Goal: Complete application form

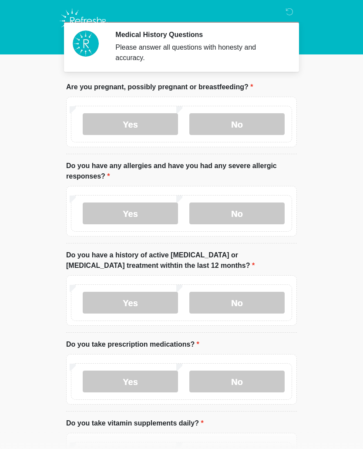
click at [220, 218] on label "No" at bounding box center [236, 213] width 95 height 22
click at [100, 219] on label "Yes" at bounding box center [130, 213] width 95 height 22
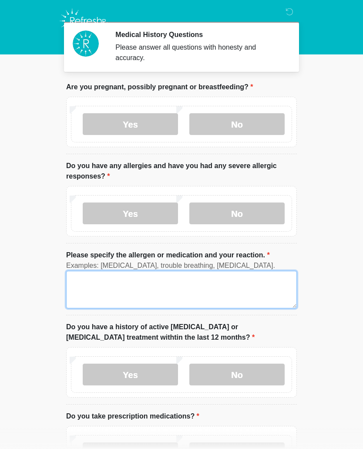
click at [82, 272] on textarea "Please specify the allergen or medication and your reaction." at bounding box center [181, 289] width 231 height 37
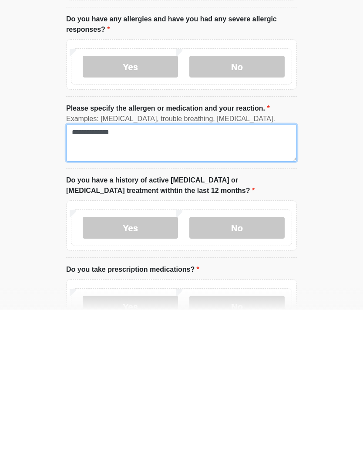
type textarea "**********"
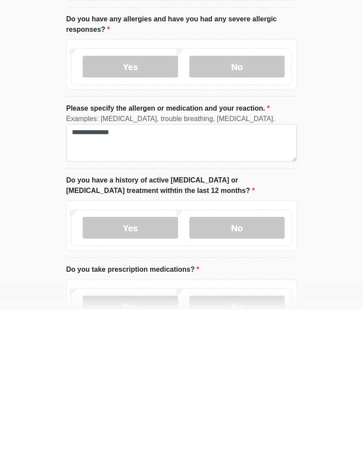
click at [214, 356] on label "No" at bounding box center [236, 367] width 95 height 22
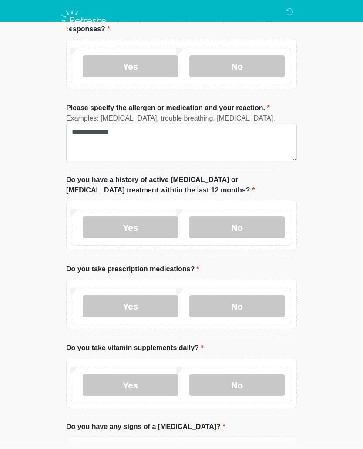
click at [223, 305] on label "No" at bounding box center [236, 306] width 95 height 22
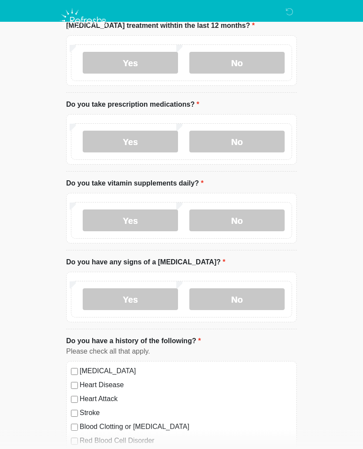
scroll to position [311, 0]
click at [208, 216] on label "No" at bounding box center [236, 220] width 95 height 22
click at [219, 296] on label "No" at bounding box center [236, 299] width 95 height 22
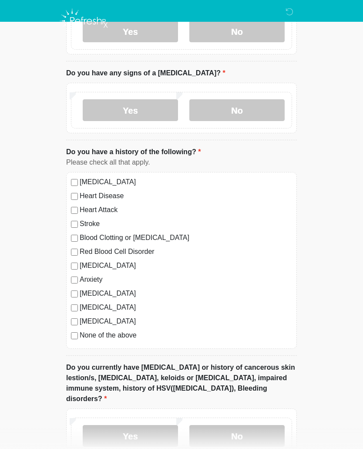
scroll to position [498, 0]
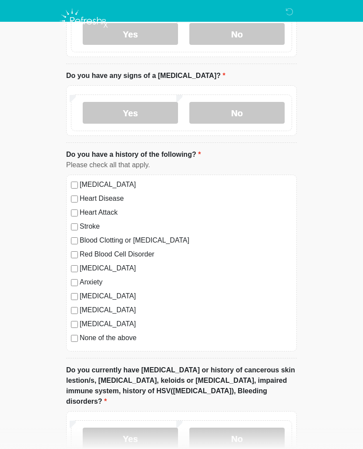
click at [228, 430] on label "No" at bounding box center [236, 438] width 95 height 22
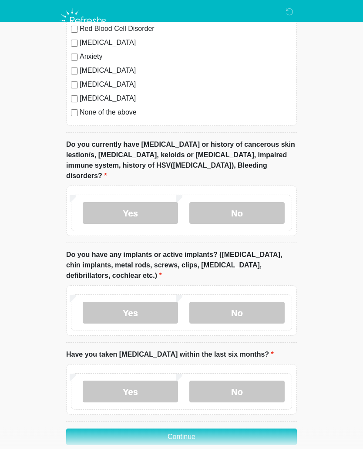
scroll to position [738, 0]
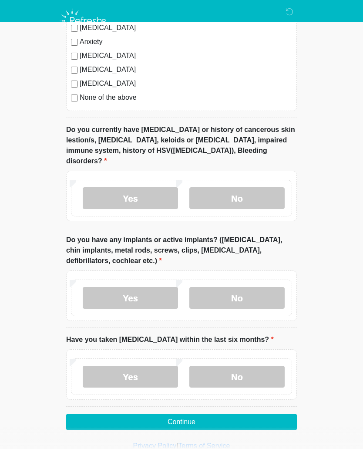
click at [198, 287] on label "No" at bounding box center [236, 298] width 95 height 22
click at [212, 365] on label "No" at bounding box center [236, 376] width 95 height 22
click at [140, 413] on button "Continue" at bounding box center [181, 421] width 231 height 17
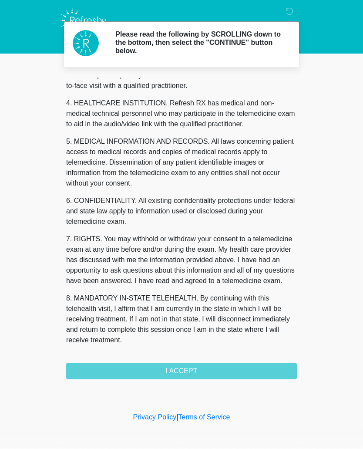
scroll to position [230, 0]
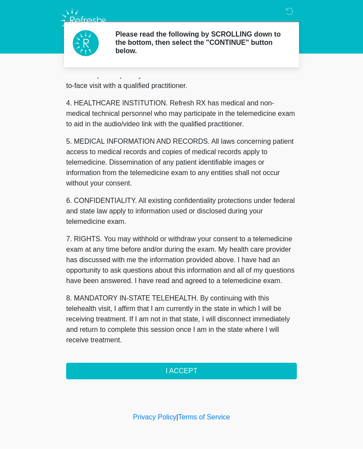
click at [164, 368] on button "I ACCEPT" at bounding box center [181, 371] width 231 height 17
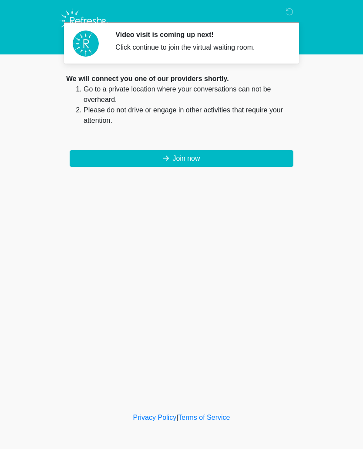
click at [144, 154] on button "Join now" at bounding box center [182, 158] width 224 height 17
